Goal: Information Seeking & Learning: Check status

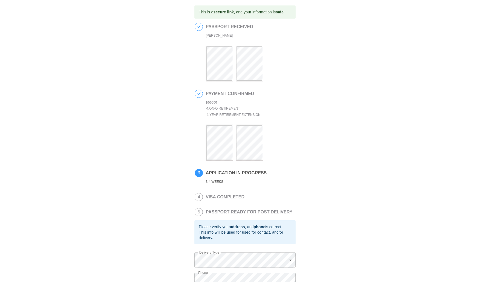
scroll to position [57, 0]
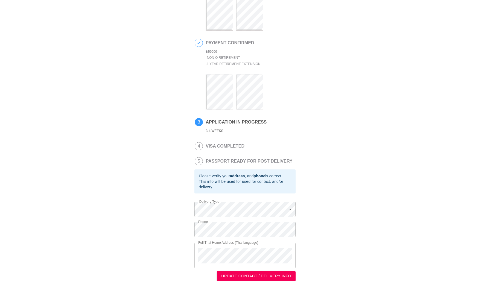
scroll to position [57, 0]
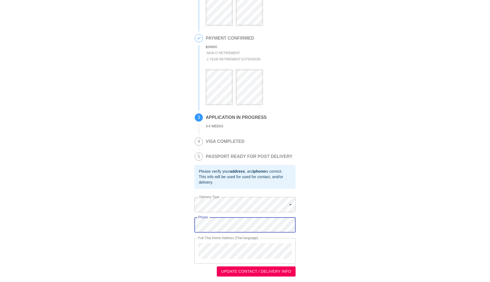
click at [172, 225] on div "This is a secure link , and your information is safe . 1 PASSPORT RECEIVED XIAO…" at bounding box center [244, 113] width 479 height 327
